Goal: Information Seeking & Learning: Learn about a topic

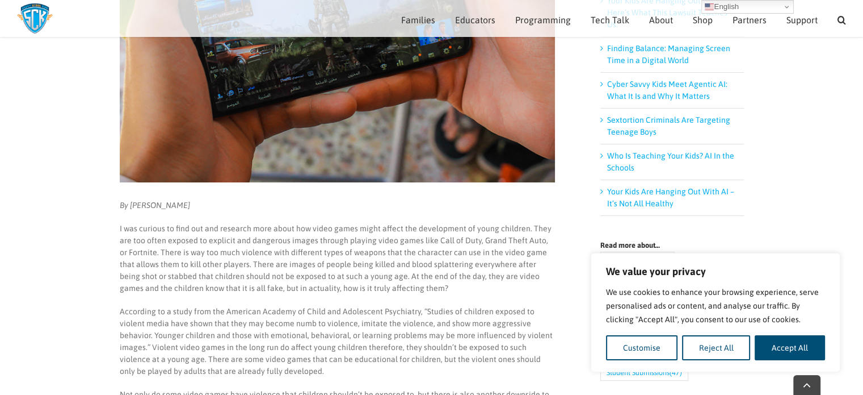
scroll to position [251, 0]
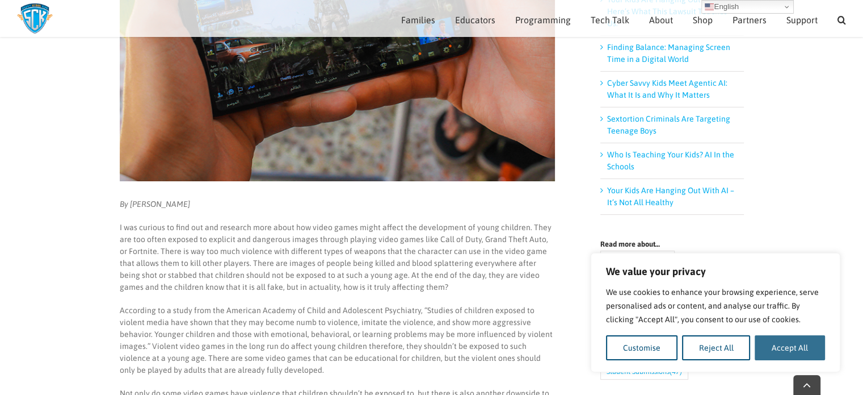
click at [792, 342] on button "Accept All" at bounding box center [790, 347] width 70 height 25
checkbox input "true"
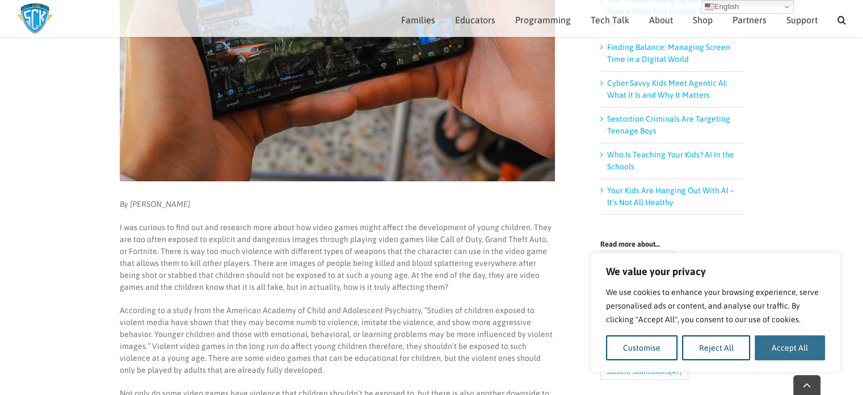
checkbox input "true"
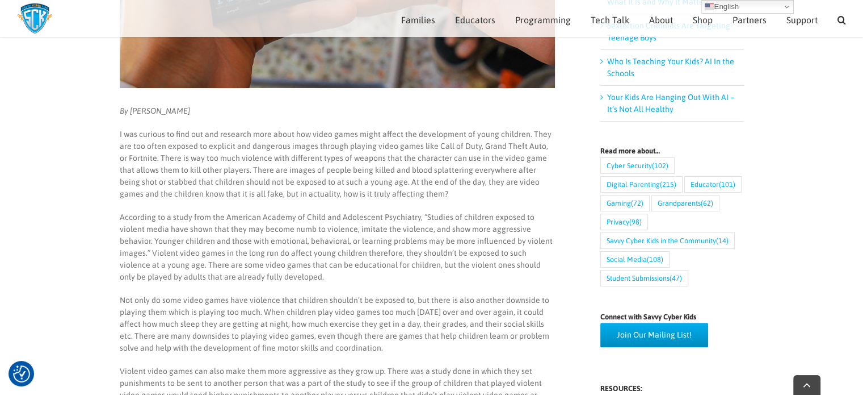
scroll to position [346, 0]
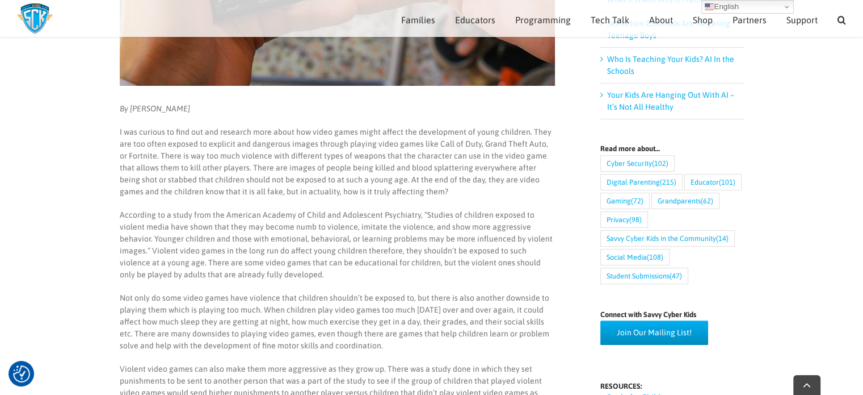
click at [551, 274] on p "According to a study from the American Academy of Child and Adolescent Psychiat…" at bounding box center [336, 245] width 435 height 72
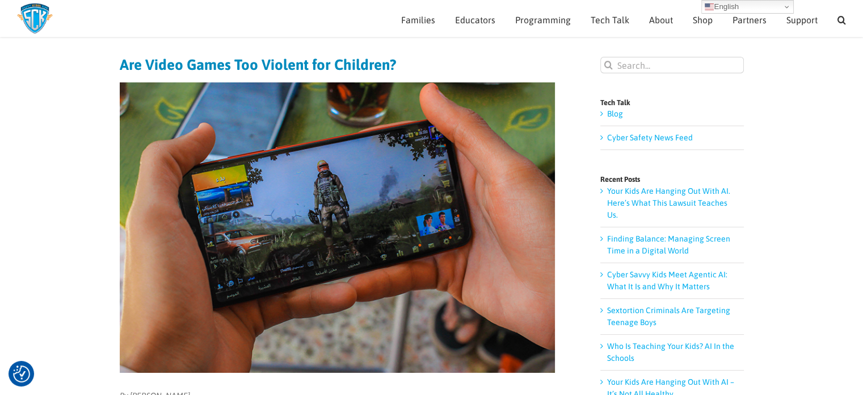
scroll to position [58, 0]
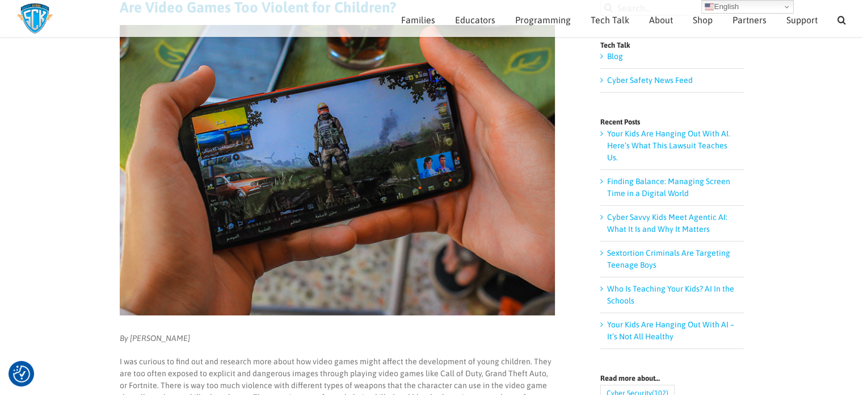
scroll to position [0, 0]
